Goal: Task Accomplishment & Management: Manage account settings

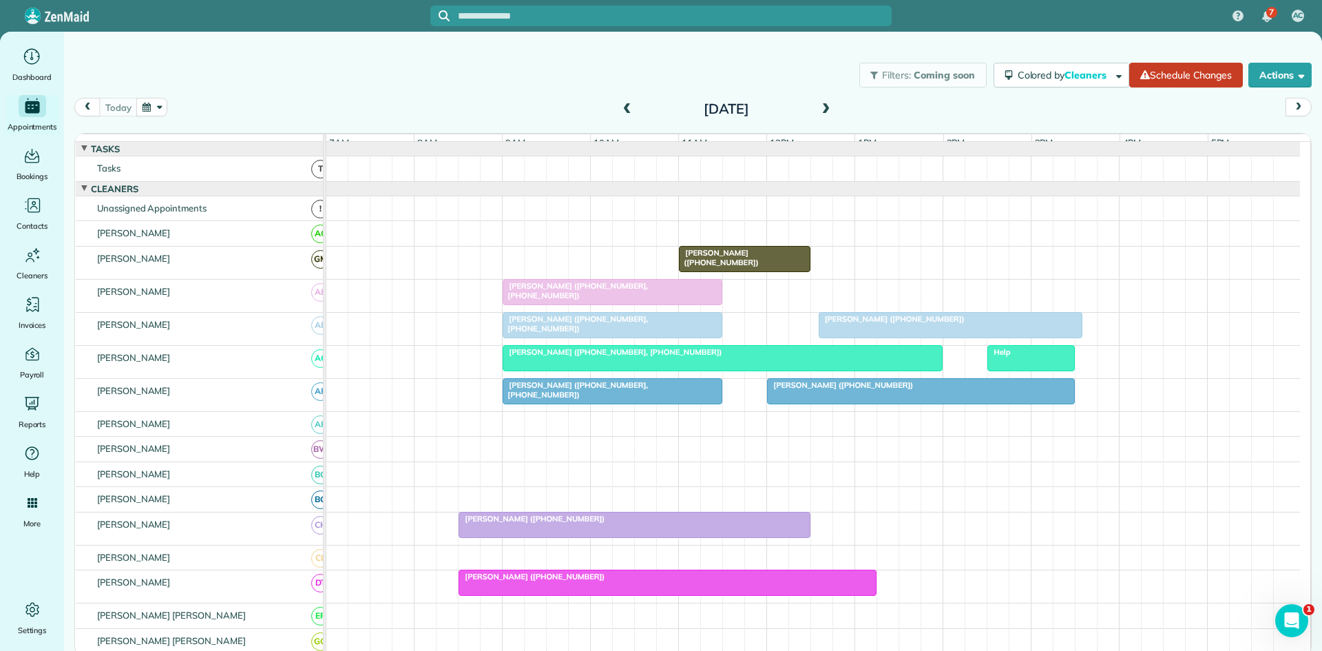
click at [648, 398] on span "[PERSON_NAME] ([PHONE_NUMBER], [PHONE_NUMBER])" at bounding box center [575, 389] width 146 height 19
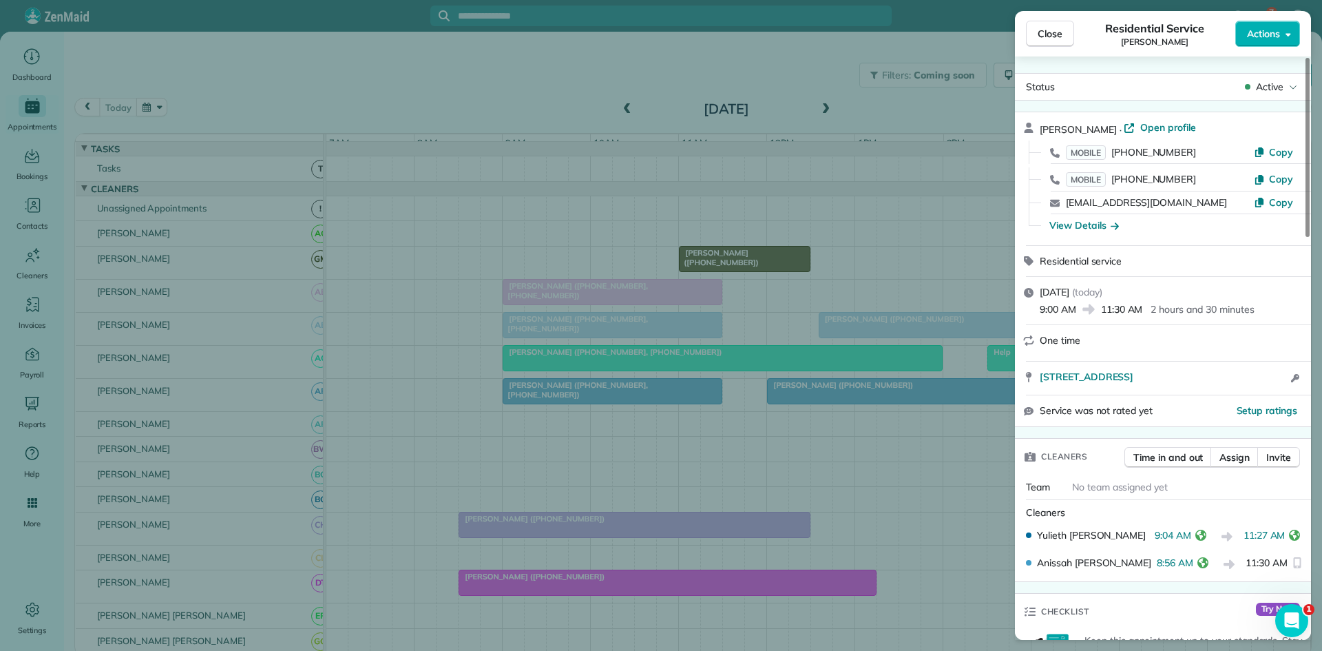
click at [873, 442] on div "Close Residential Service [PERSON_NAME] Actions Status Active [PERSON_NAME] · O…" at bounding box center [661, 325] width 1322 height 651
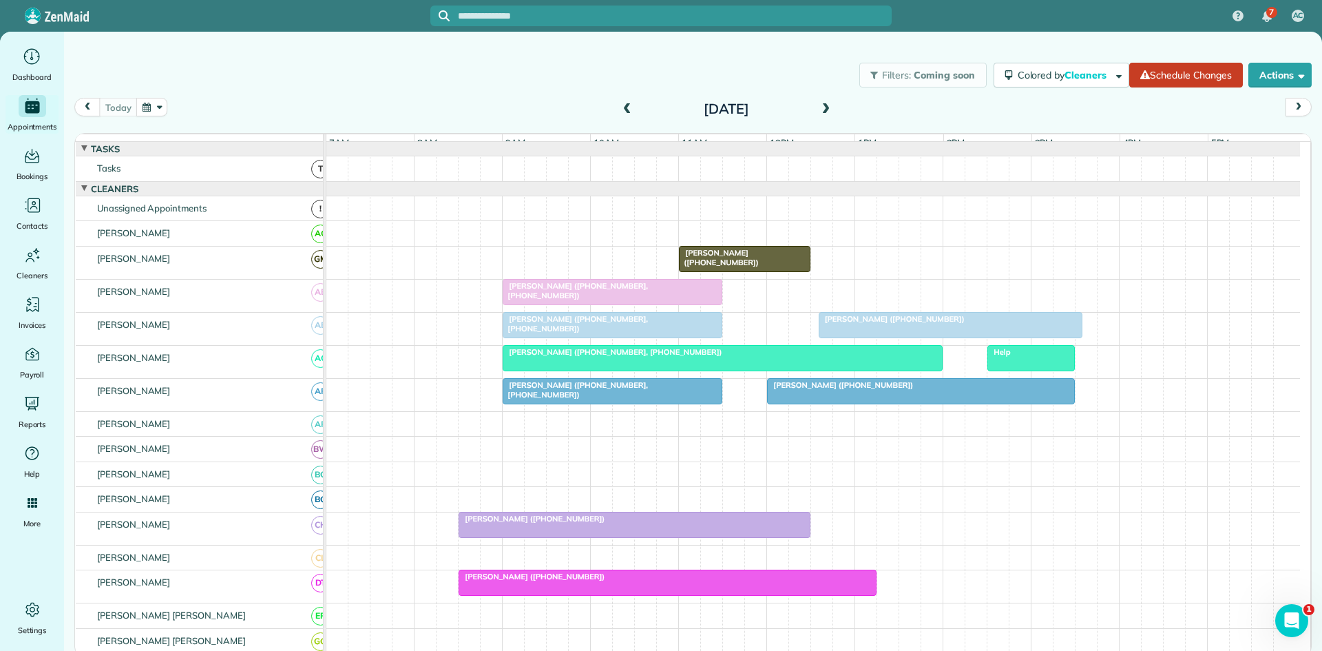
click at [809, 390] on span "[PERSON_NAME] ([PHONE_NUMBER])" at bounding box center [839, 385] width 147 height 10
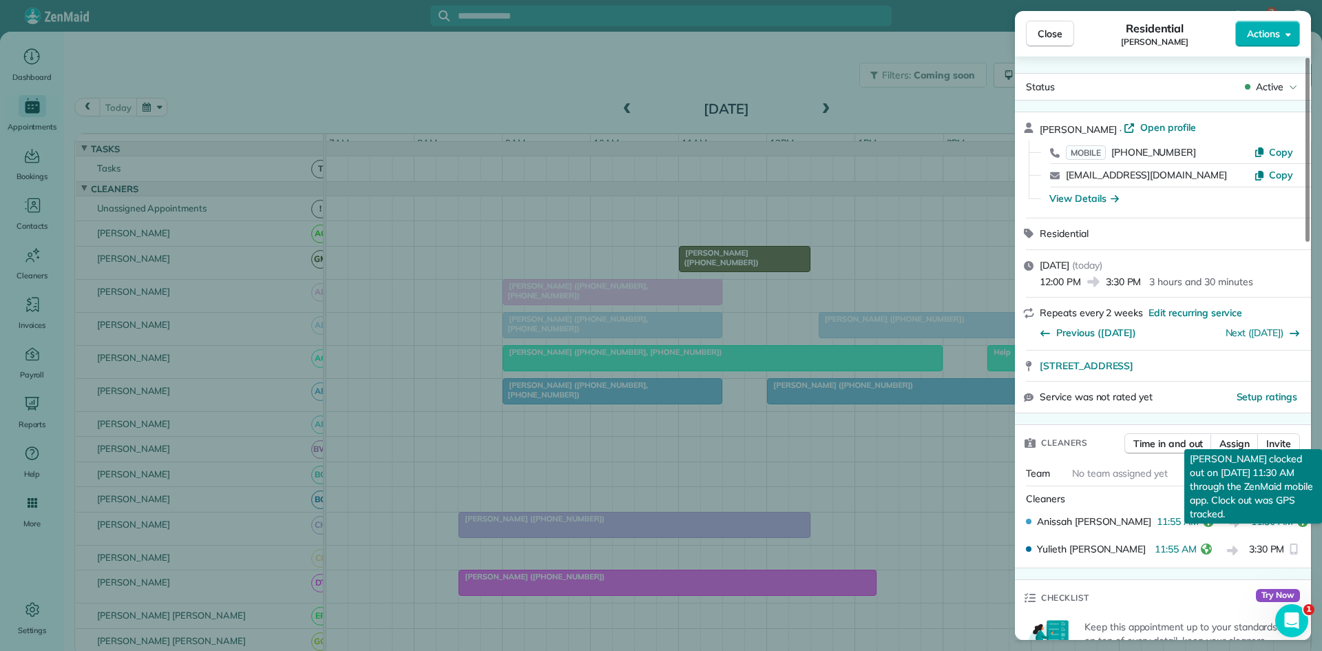
click at [1297, 525] on icon "reset" at bounding box center [1302, 521] width 11 height 11
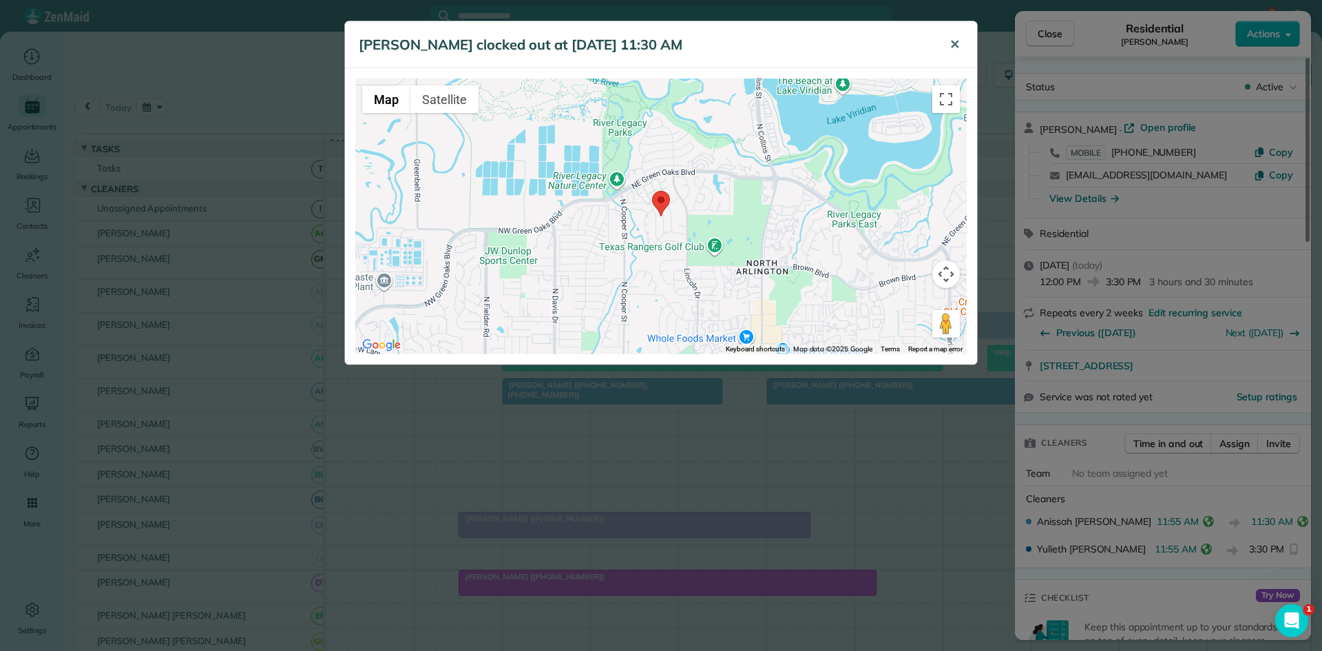
click at [952, 42] on span "✕" at bounding box center [955, 44] width 10 height 16
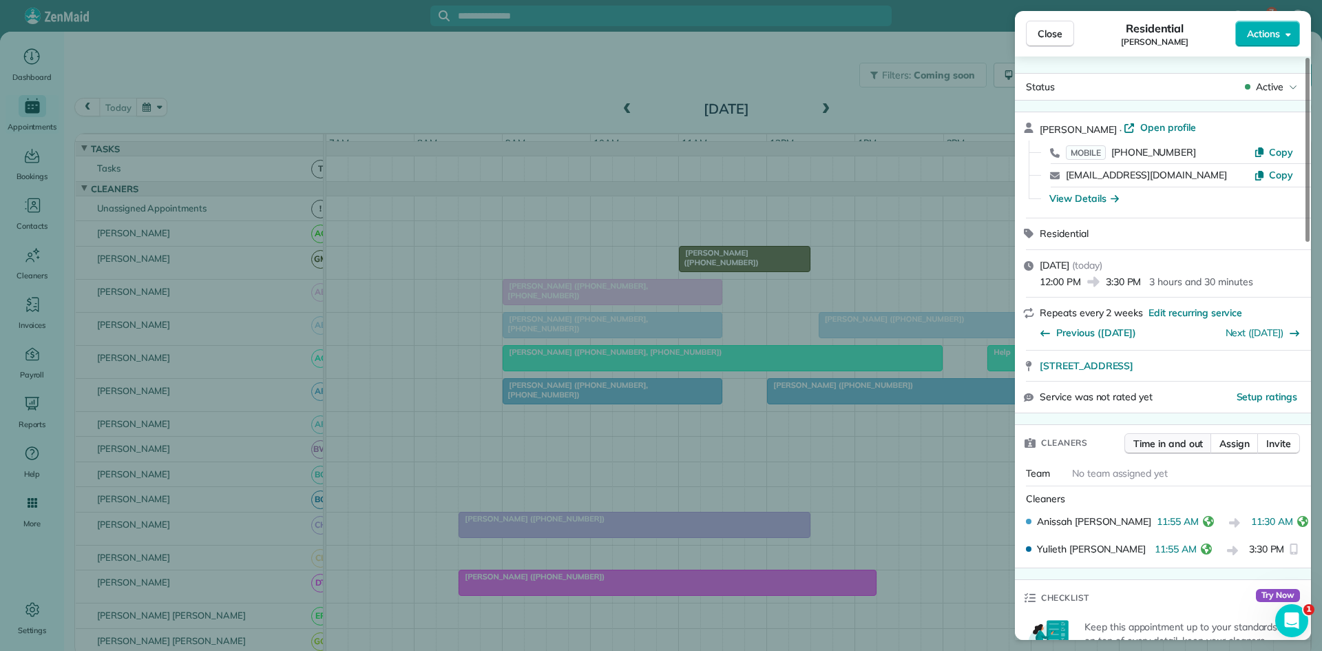
click at [1191, 441] on span "Time in and out" at bounding box center [1168, 444] width 70 height 14
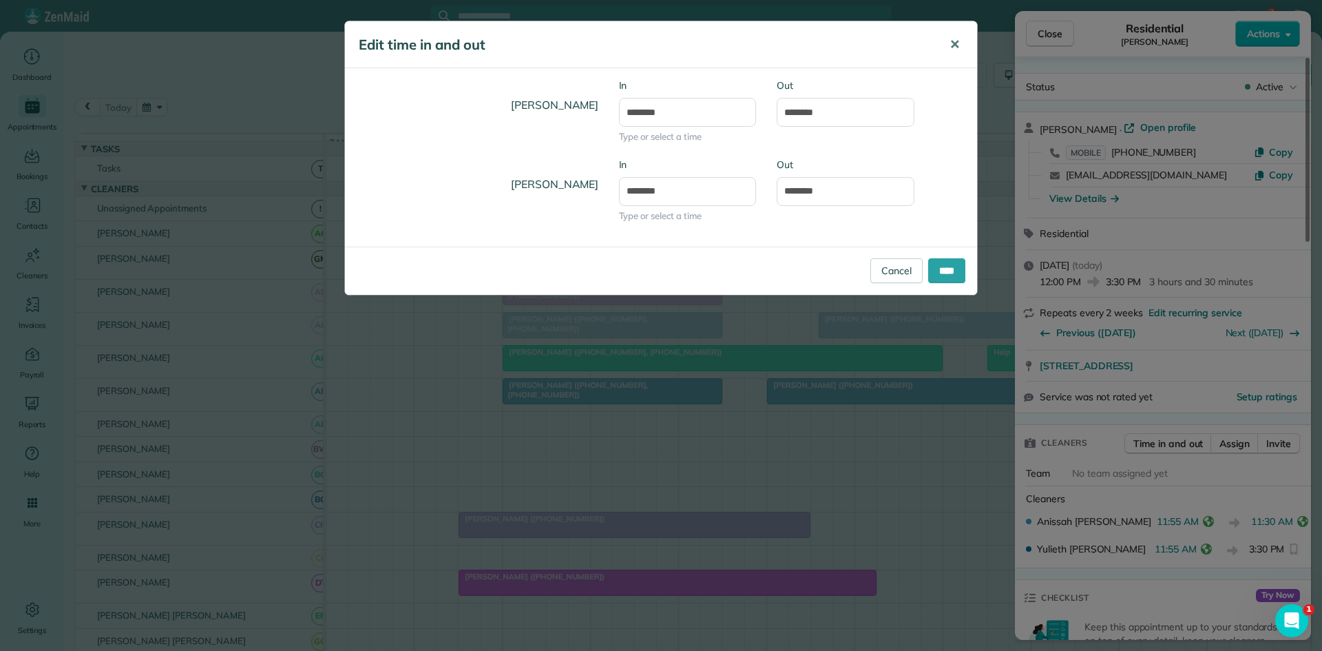
click at [962, 37] on button "✕" at bounding box center [954, 44] width 31 height 33
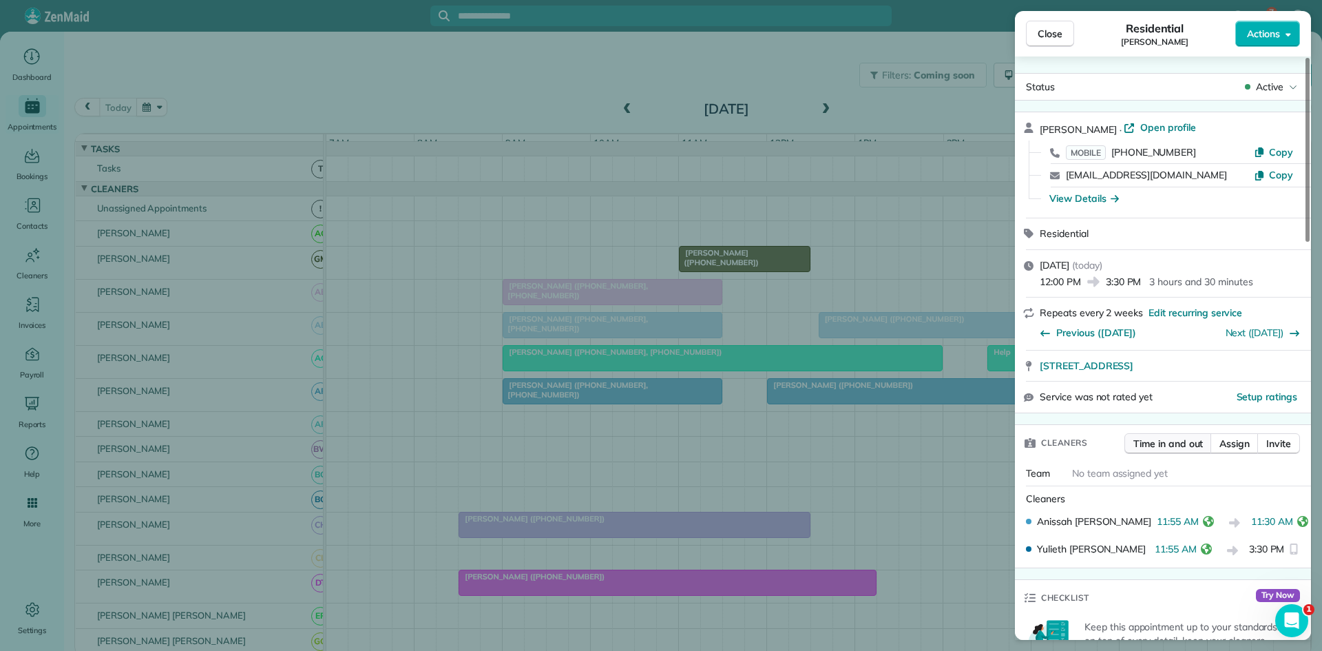
click at [1182, 446] on span "Time in and out" at bounding box center [1168, 444] width 70 height 14
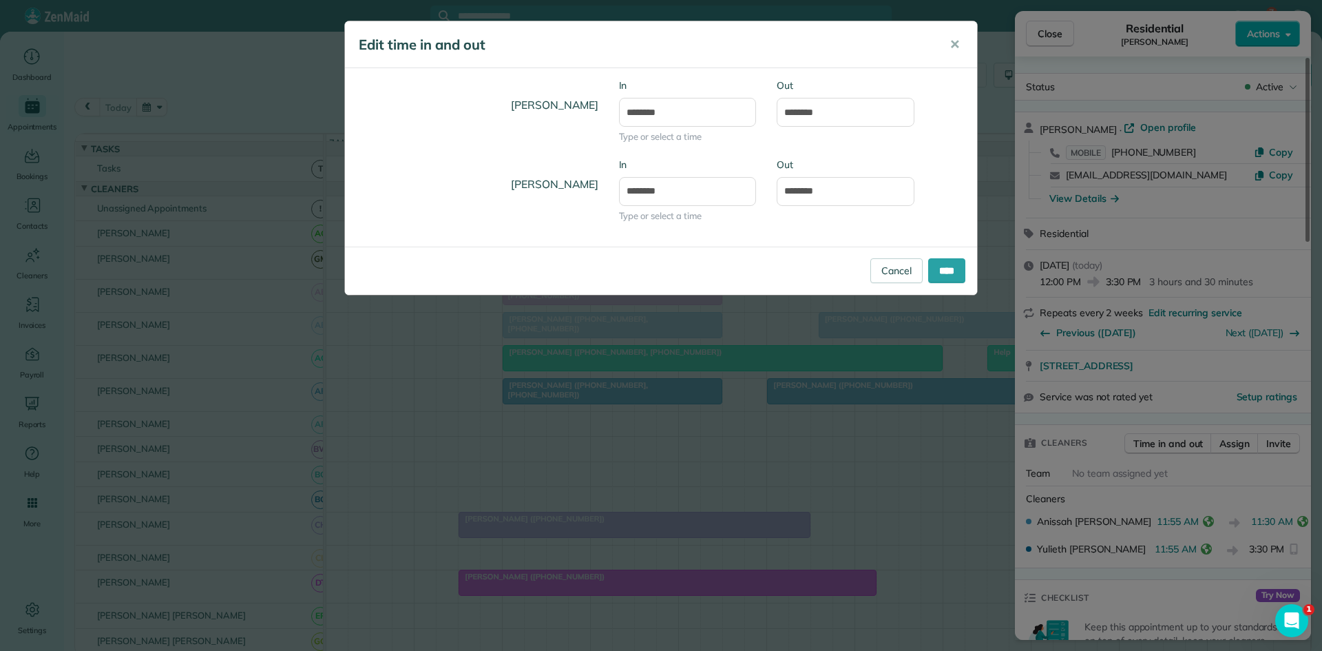
click at [1183, 487] on div "Edit time in and out ✕ [PERSON_NAME] In ******** Type or select a time Out ****…" at bounding box center [661, 325] width 1322 height 651
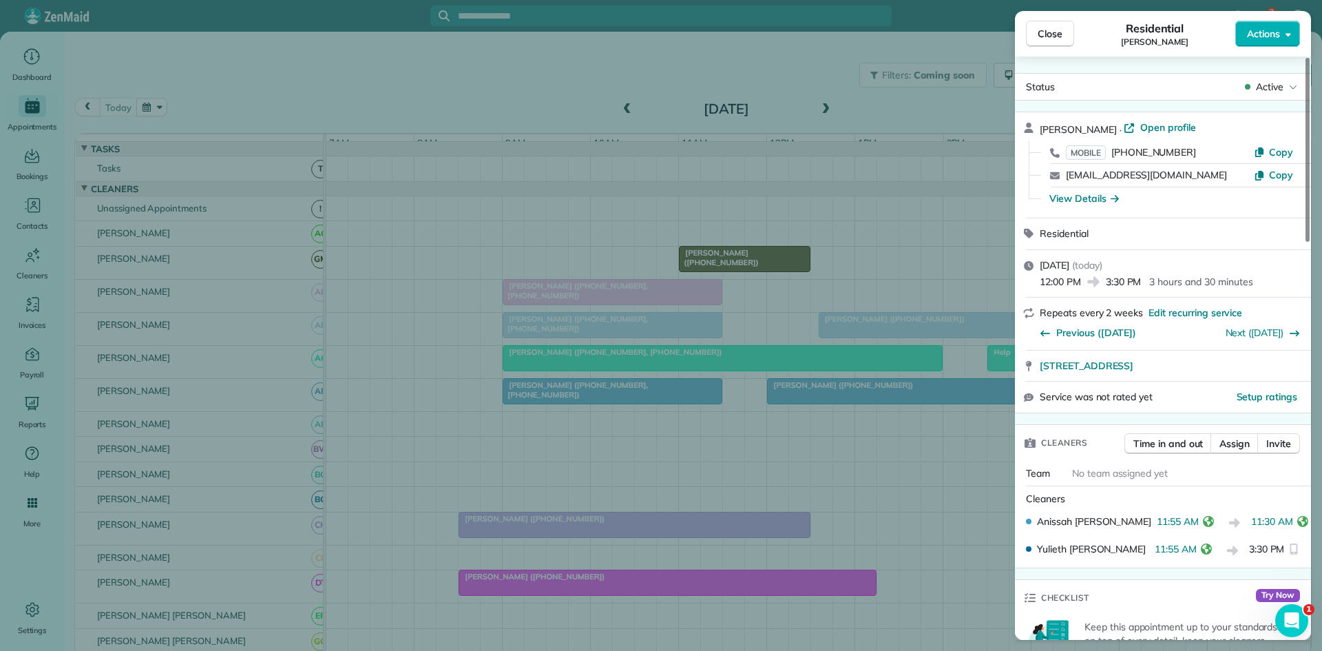
click at [1265, 521] on span "11:30 AM" at bounding box center [1272, 522] width 42 height 17
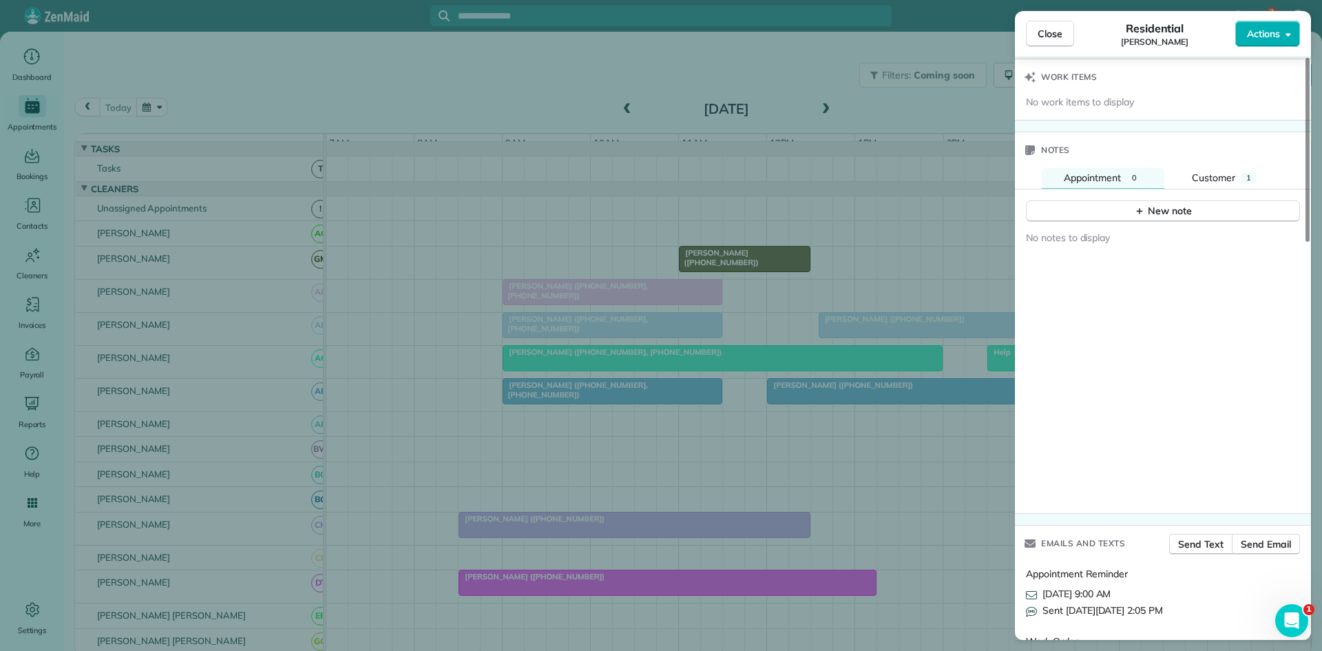
scroll to position [673, 0]
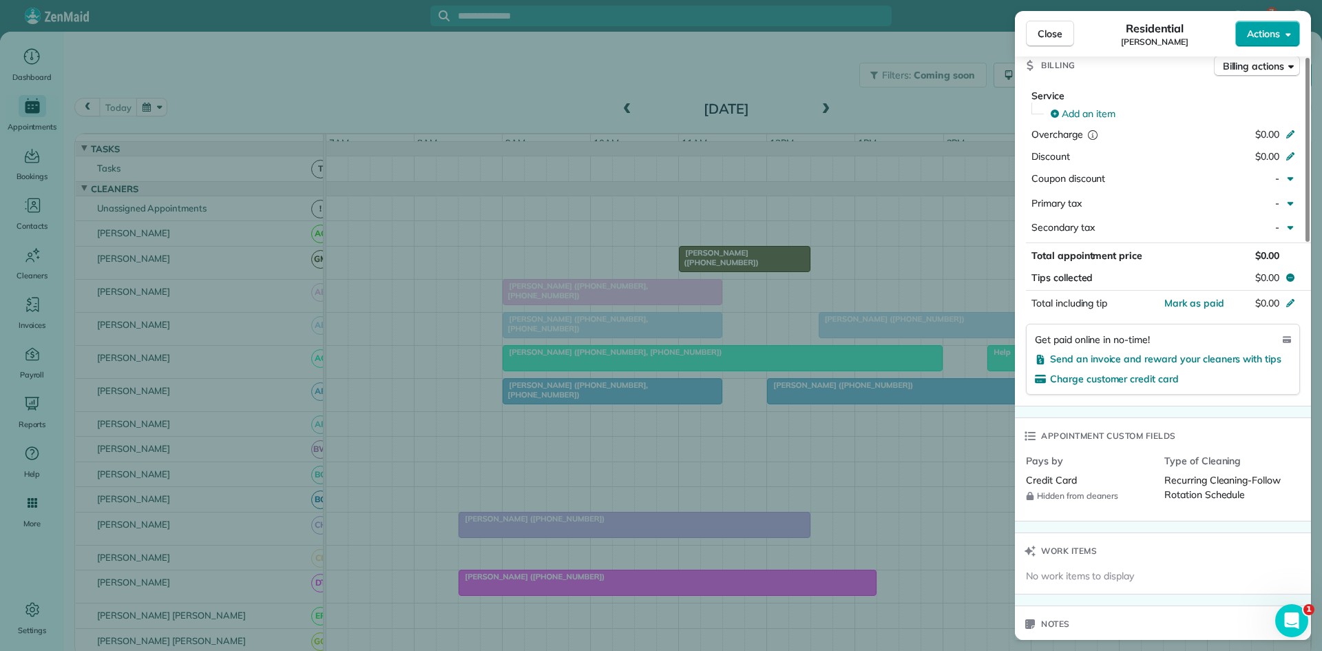
click at [1286, 35] on icon "button" at bounding box center [1289, 34] width 6 height 10
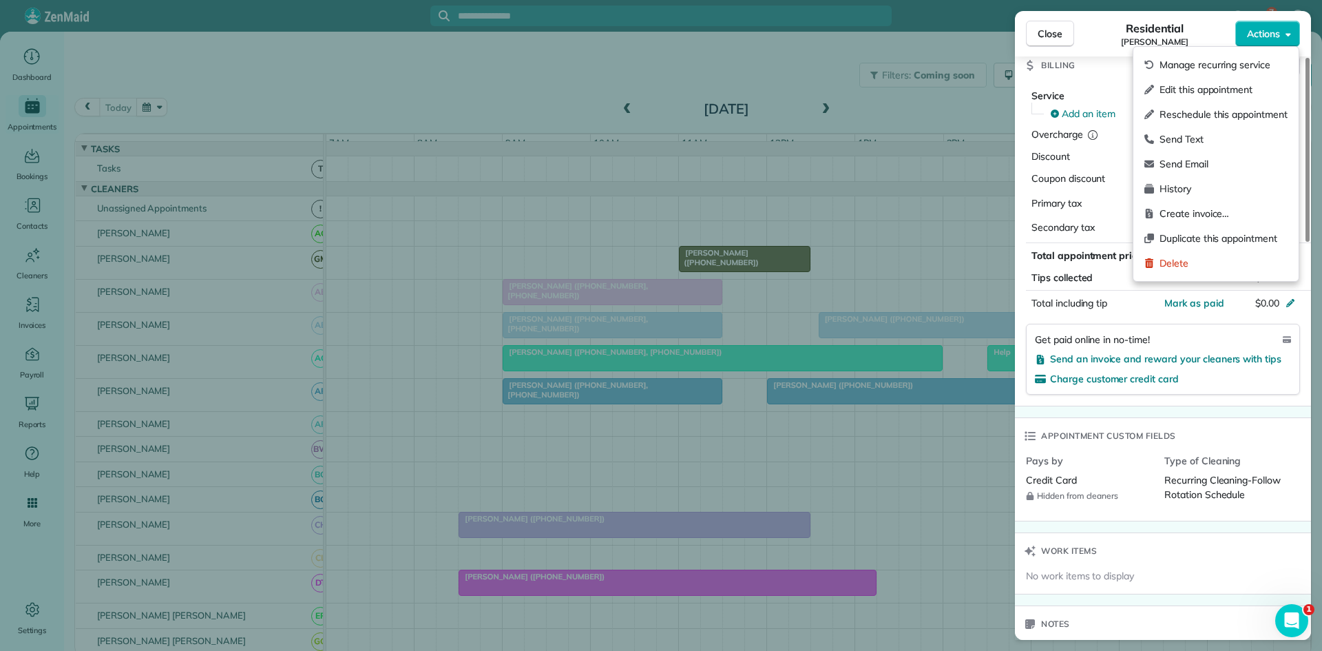
click at [1161, 296] on div "Mark as paid" at bounding box center [1190, 303] width 68 height 14
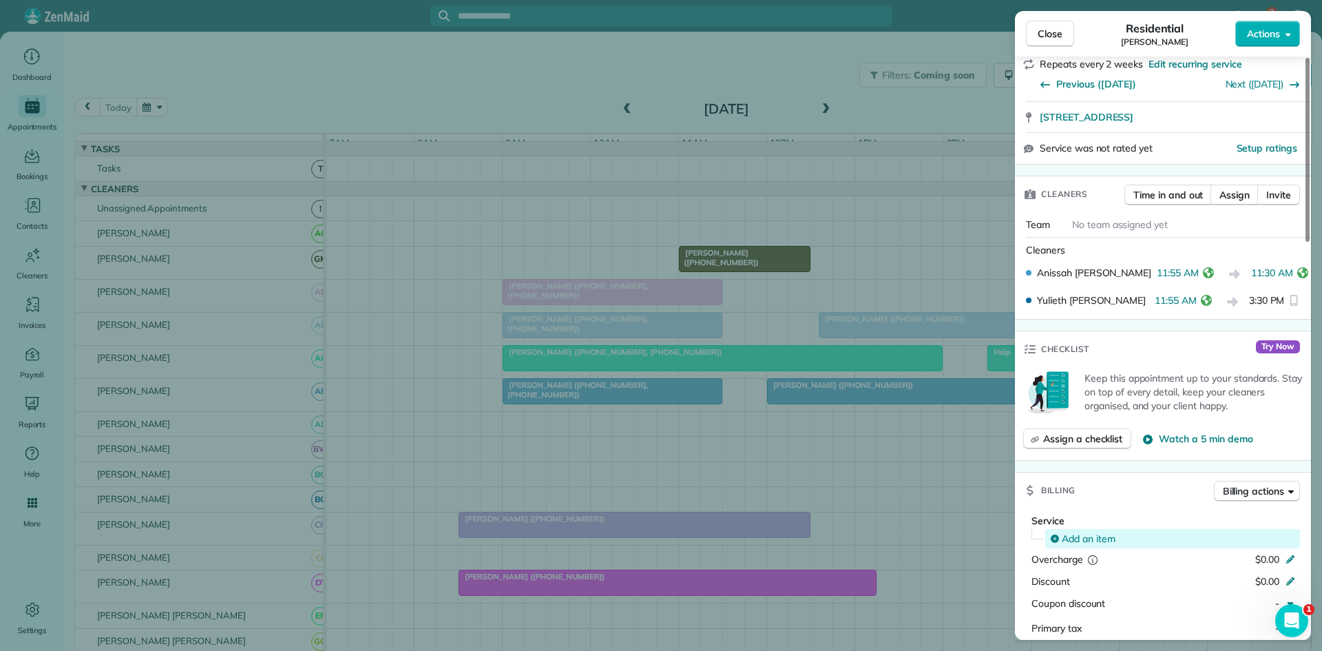
scroll to position [221, 0]
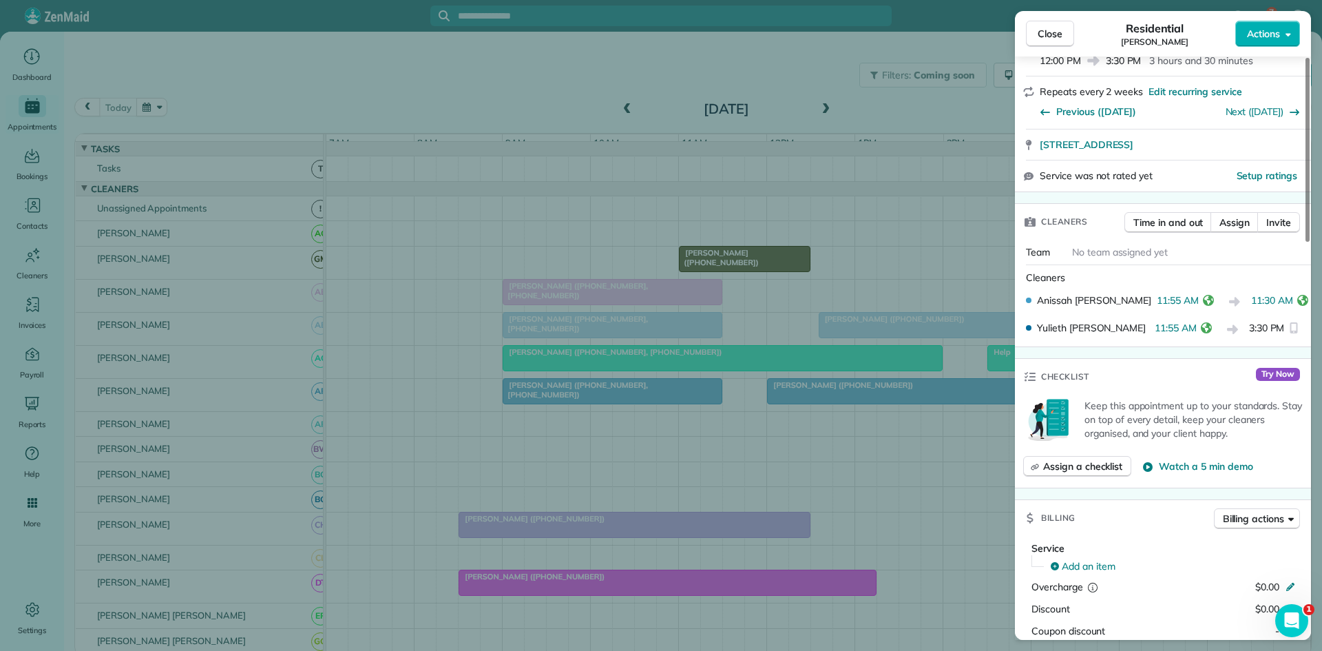
click at [1281, 305] on span "11:30 AM" at bounding box center [1272, 301] width 42 height 17
click at [1297, 304] on icon "reset" at bounding box center [1302, 300] width 11 height 11
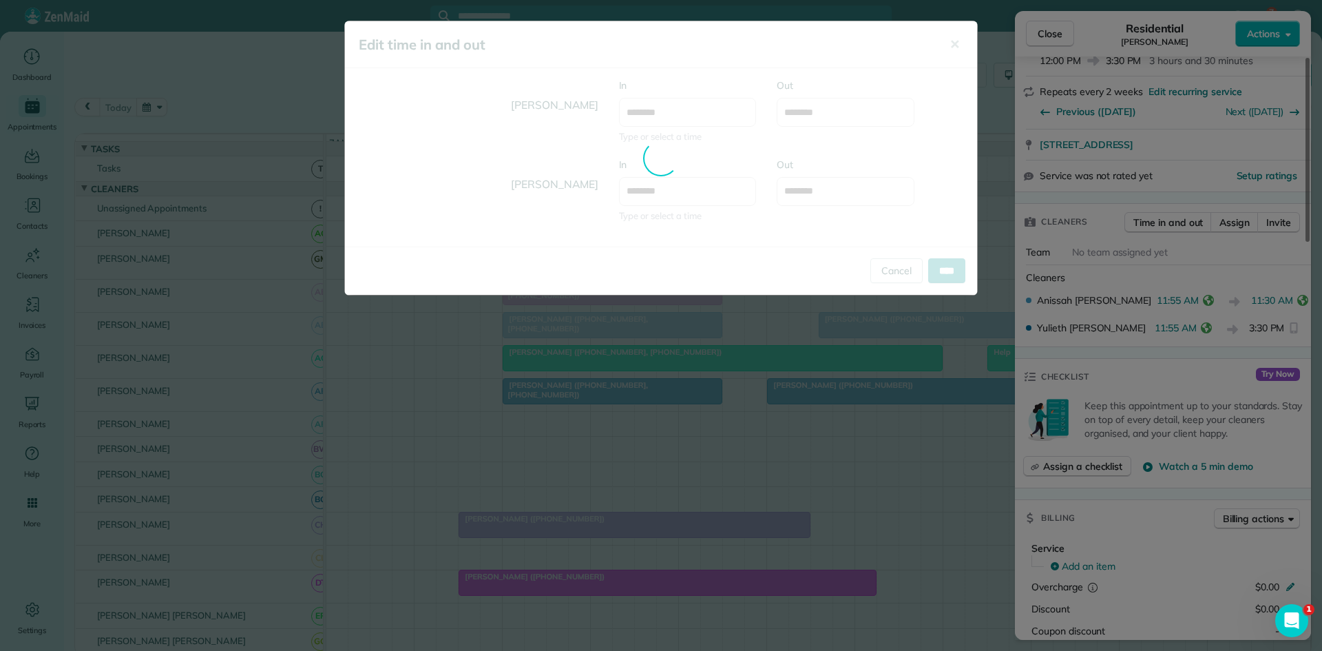
click at [1265, 305] on div "Edit time in and out ✕ [PERSON_NAME] In ******** Type or select a time Out ****…" at bounding box center [661, 325] width 1322 height 651
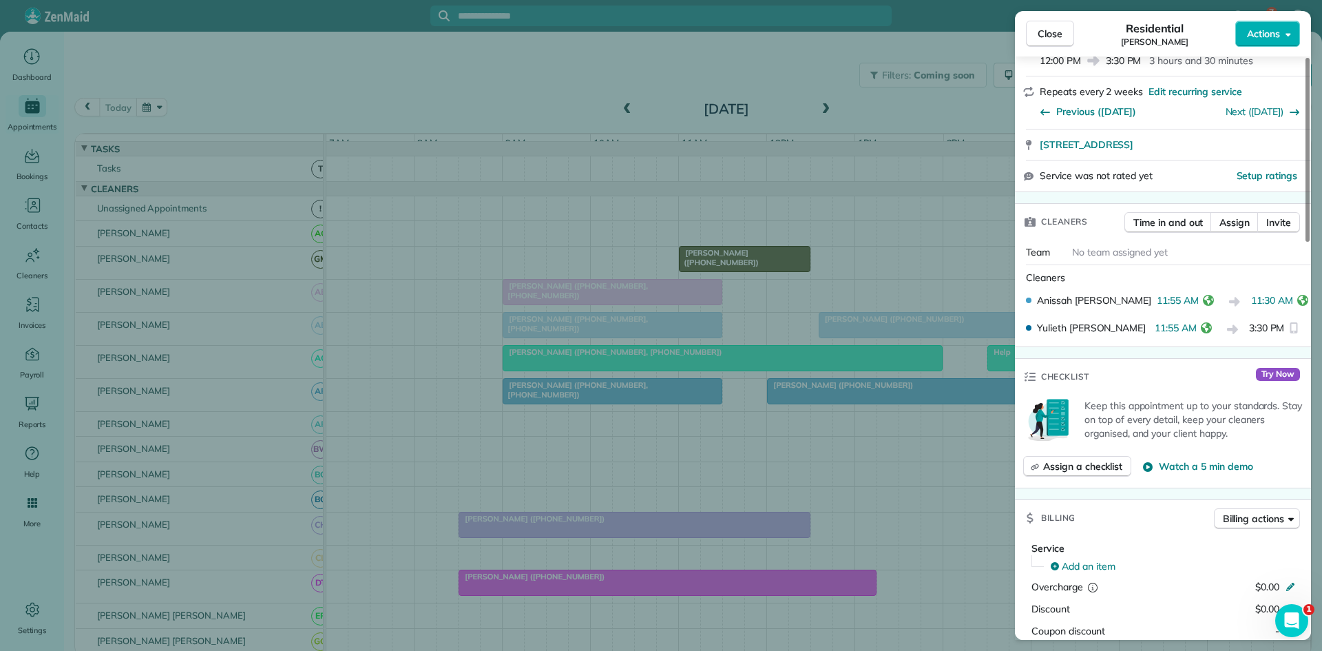
click at [1047, 22] on button "Close" at bounding box center [1050, 34] width 48 height 26
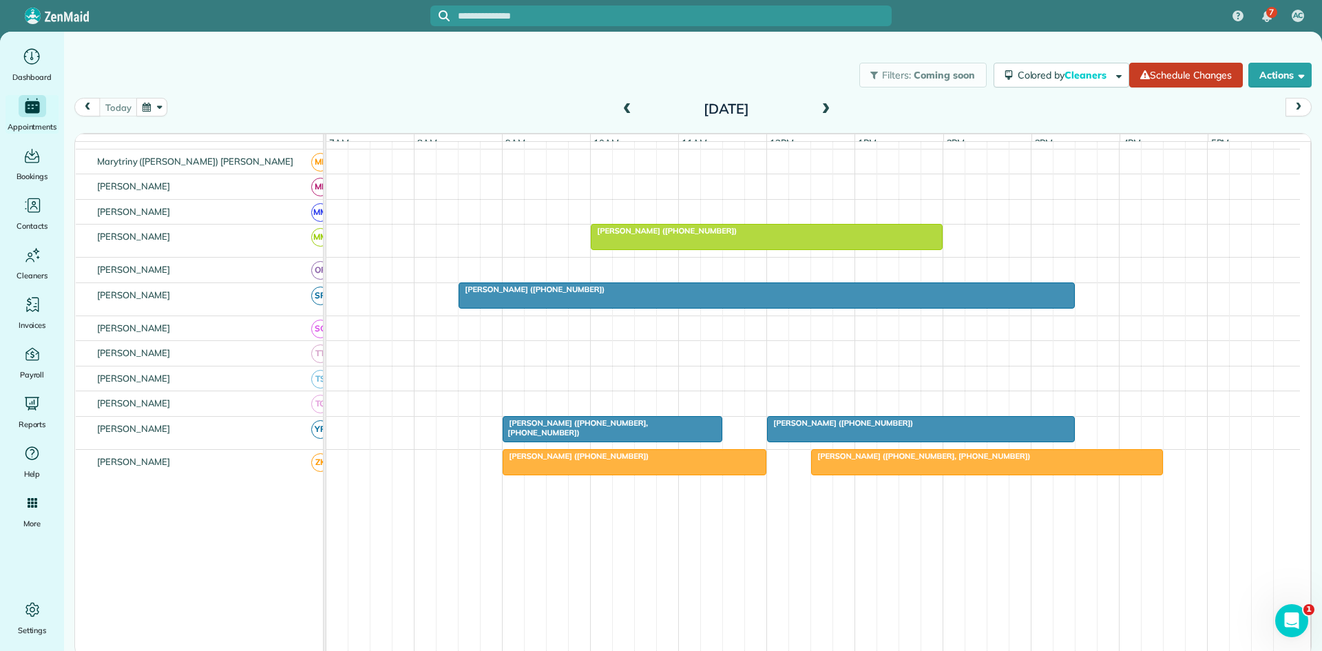
scroll to position [663, 0]
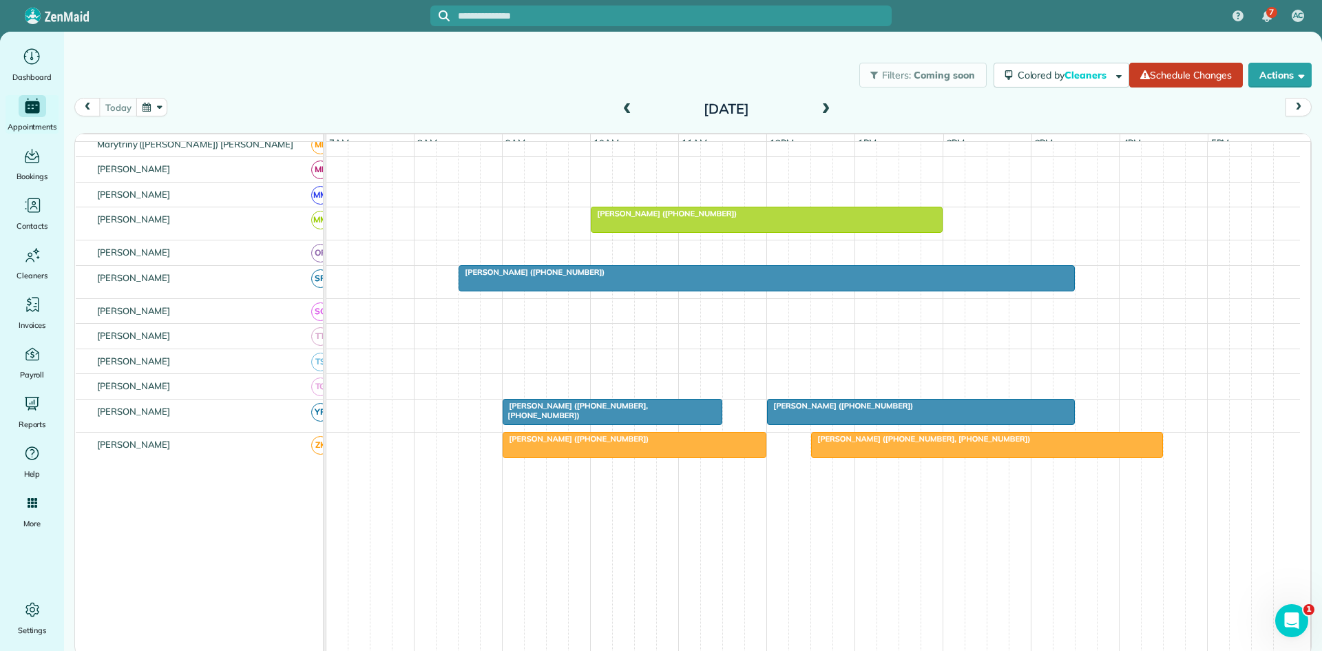
click at [847, 291] on div at bounding box center [766, 278] width 615 height 25
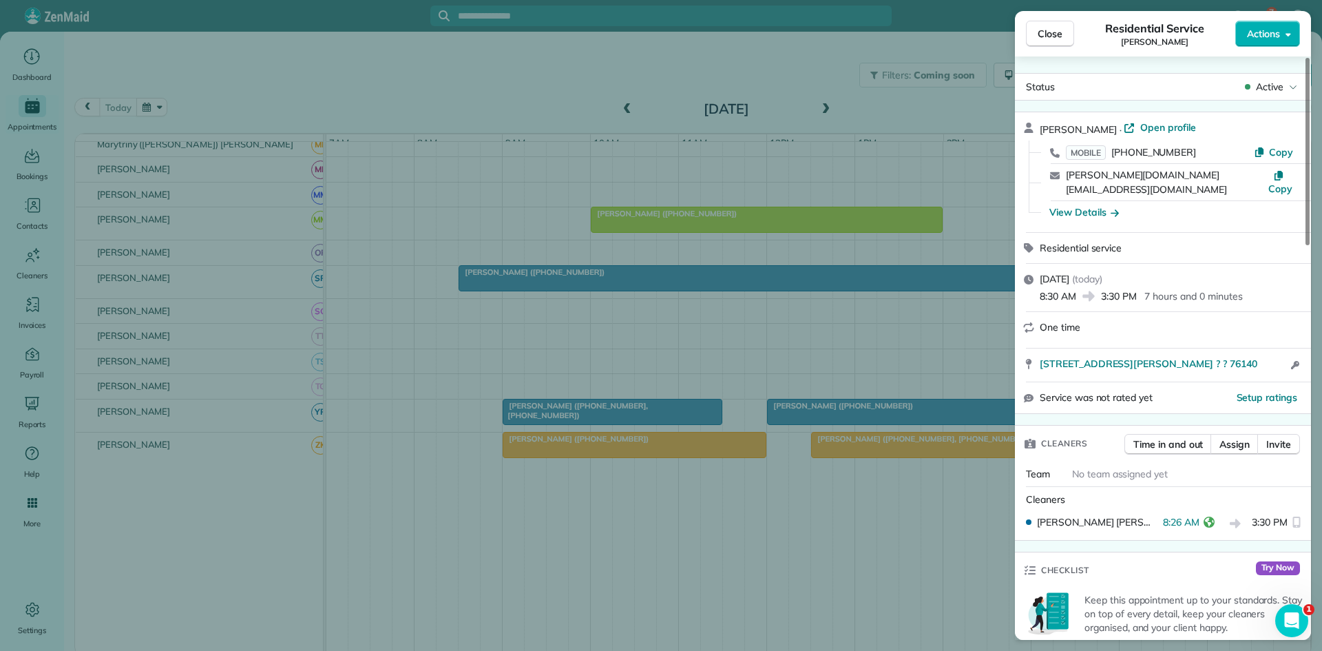
click at [826, 228] on div "Close Residential Service [PERSON_NAME] Actions Status Active [PERSON_NAME] · O…" at bounding box center [661, 325] width 1322 height 651
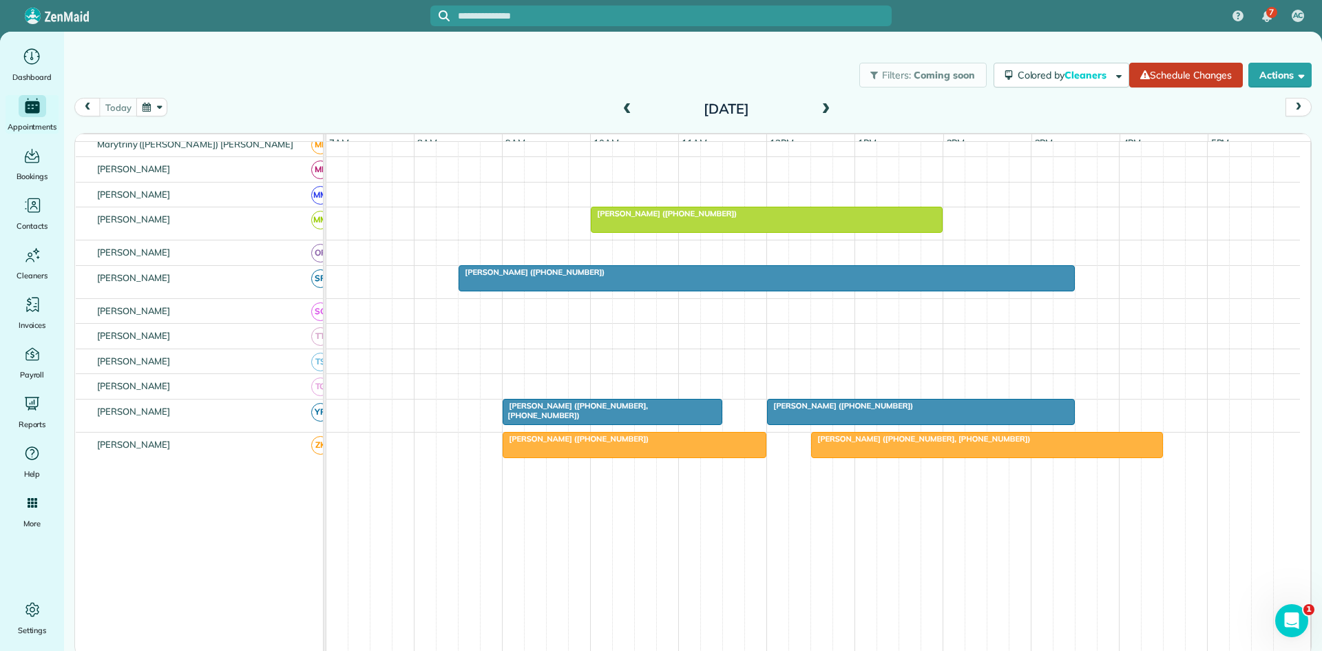
click at [534, 291] on div at bounding box center [766, 278] width 615 height 25
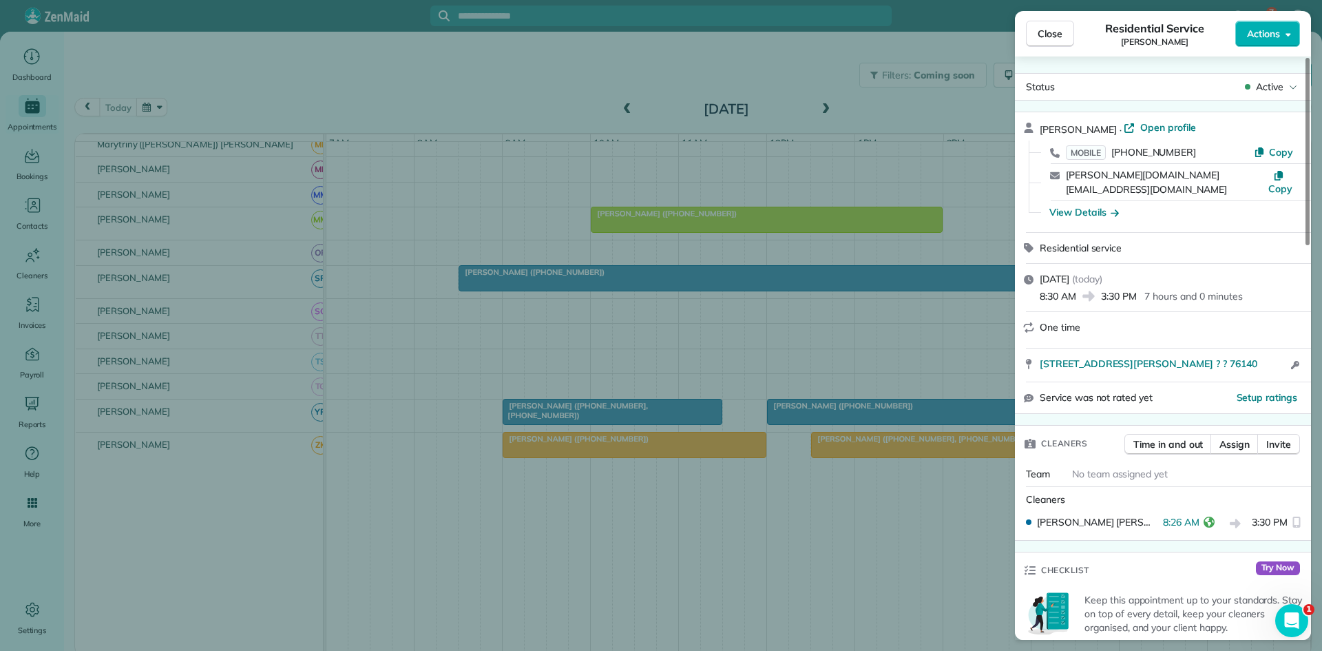
click at [879, 336] on div "Close Residential Service [PERSON_NAME] Actions Status Active [PERSON_NAME] · O…" at bounding box center [661, 325] width 1322 height 651
